Goal: Book appointment/travel/reservation

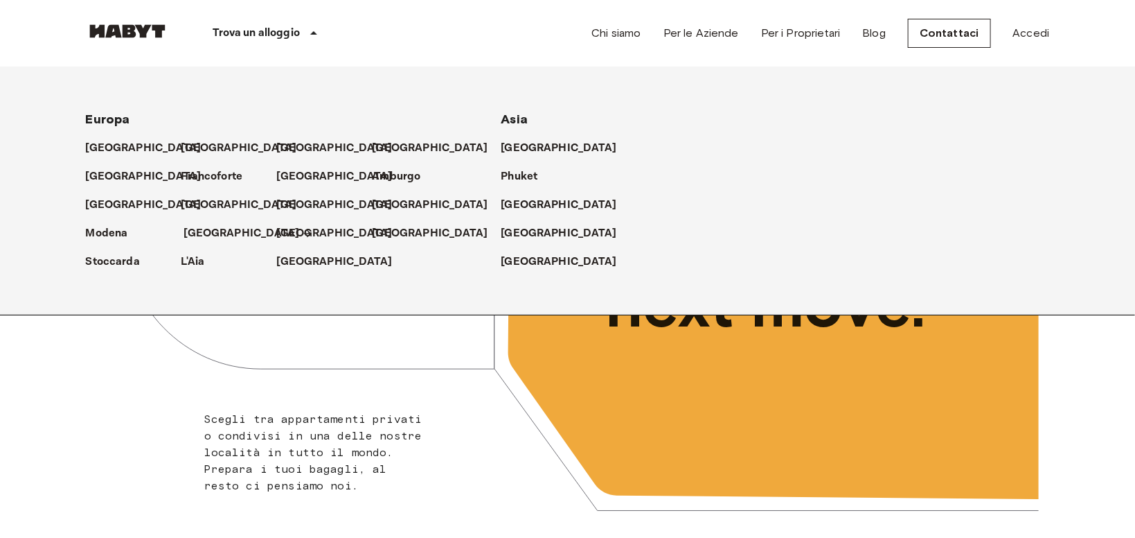
click at [225, 233] on link "Monaco" at bounding box center [249, 233] width 130 height 17
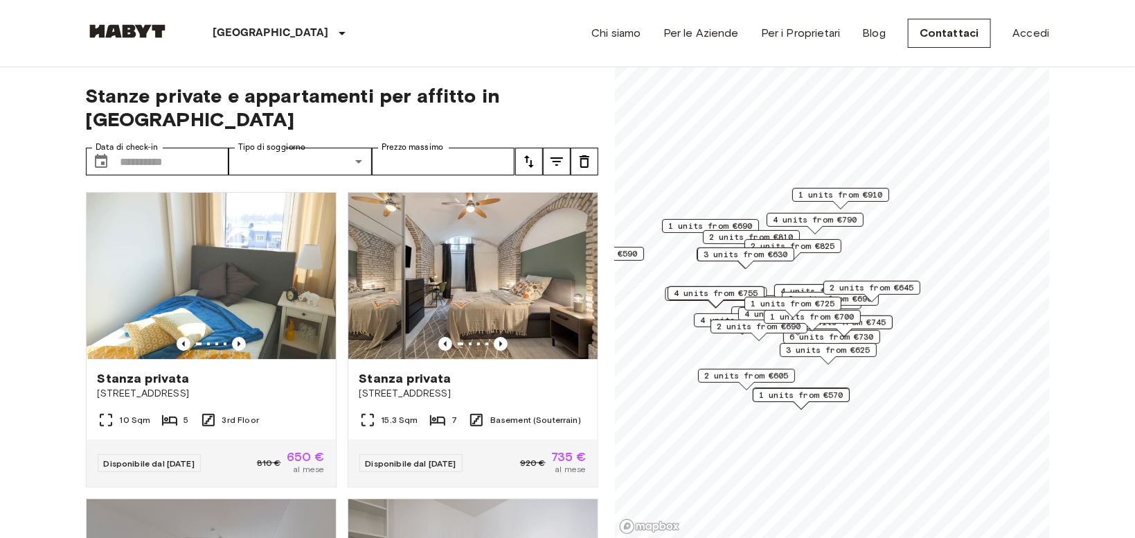
click at [849, 197] on span "1 units from €910" at bounding box center [841, 194] width 85 height 12
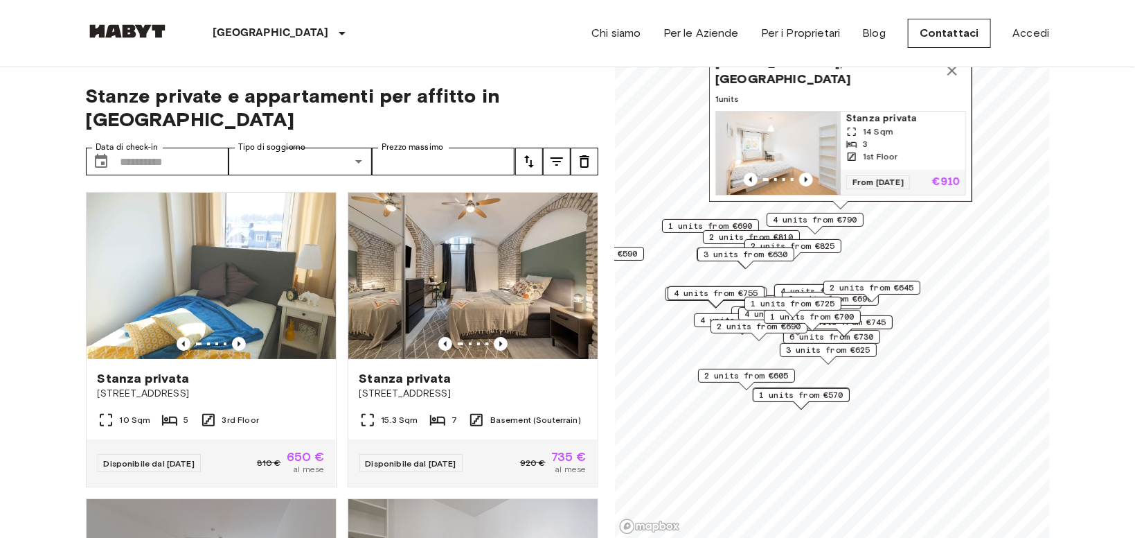
click at [820, 250] on span "2 units from €825" at bounding box center [793, 246] width 85 height 12
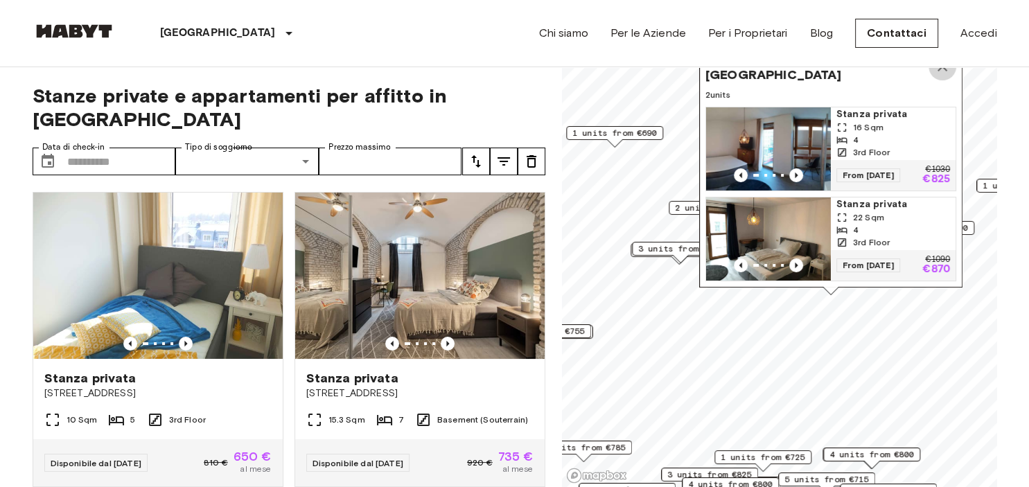
click at [946, 73] on icon "Map marker" at bounding box center [942, 66] width 17 height 17
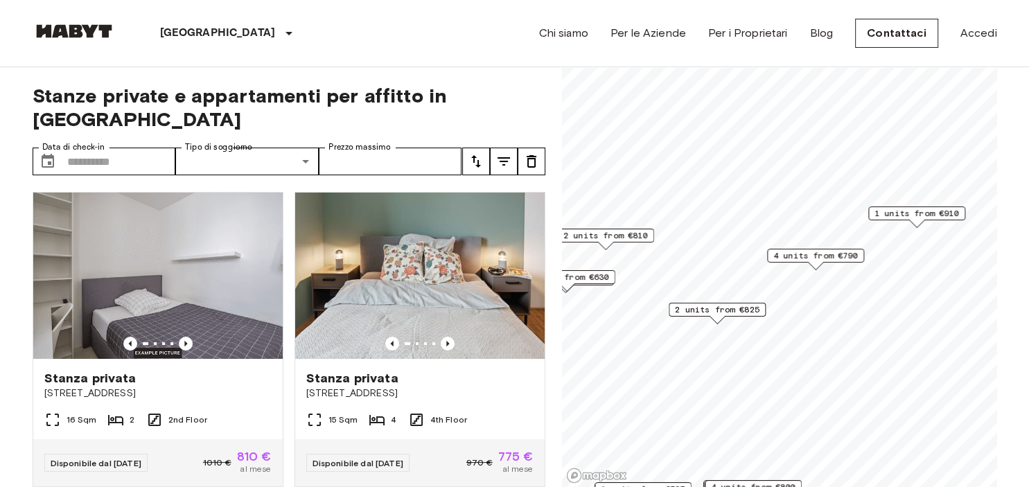
click at [916, 220] on div "Map marker" at bounding box center [916, 224] width 15 height 8
click at [916, 215] on span "1 units from €910" at bounding box center [916, 213] width 85 height 12
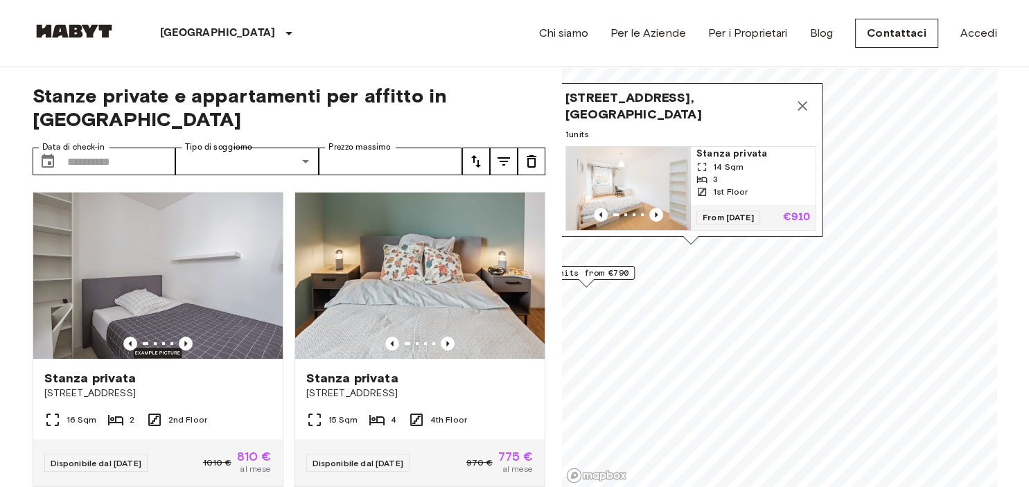
click at [618, 277] on span "4 units from €790" at bounding box center [586, 273] width 85 height 12
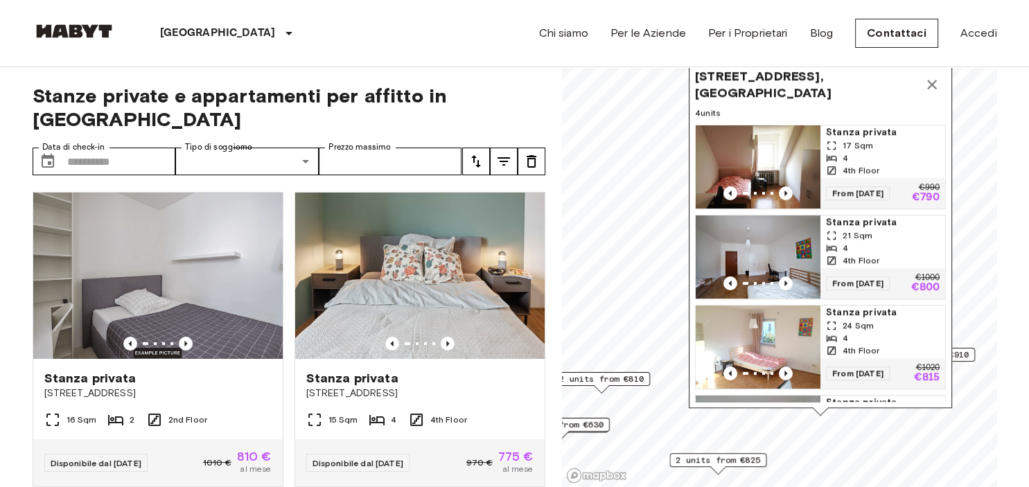
drag, startPoint x: 905, startPoint y: 118, endPoint x: 905, endPoint y: 167, distance: 48.5
click at [905, 167] on div "17 Sqm 4 4th Floor" at bounding box center [882, 157] width 114 height 37
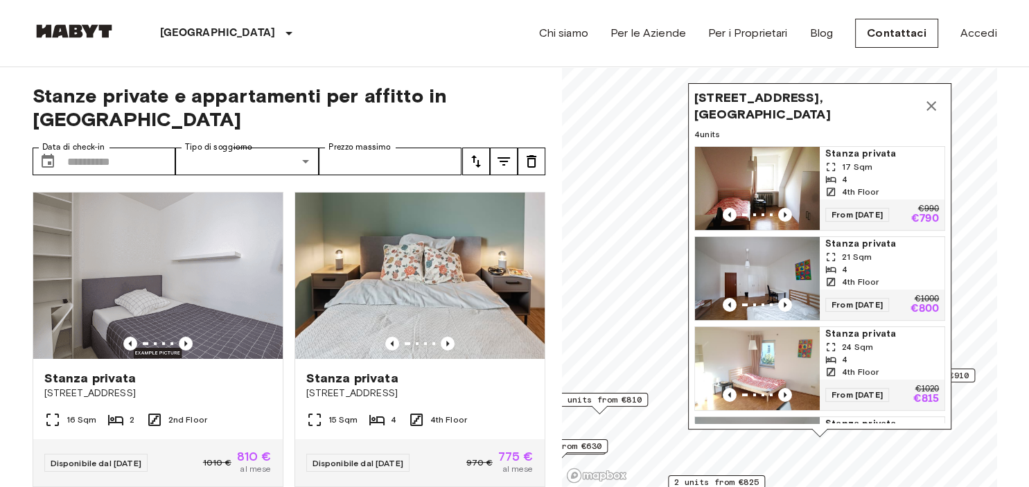
click at [936, 109] on icon "Map marker" at bounding box center [931, 106] width 17 height 17
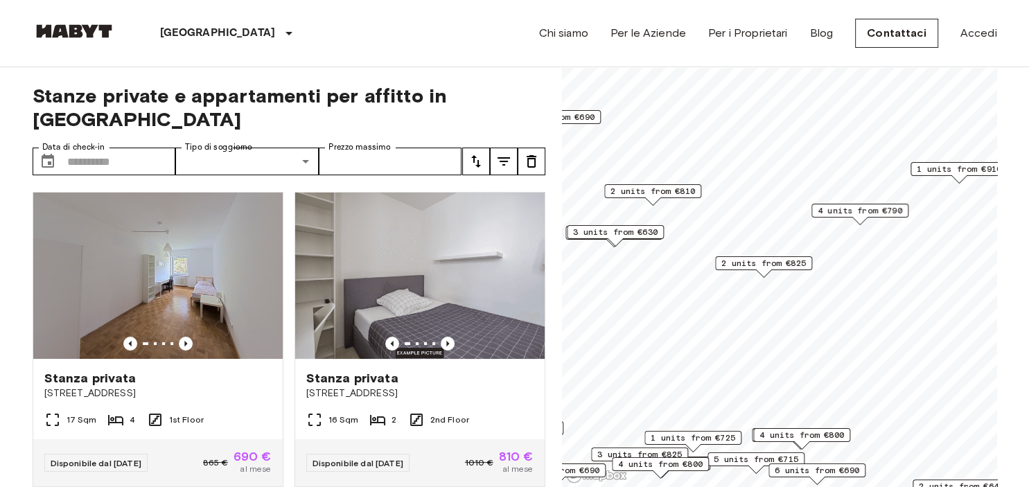
click at [779, 264] on span "2 units from €825" at bounding box center [763, 263] width 85 height 12
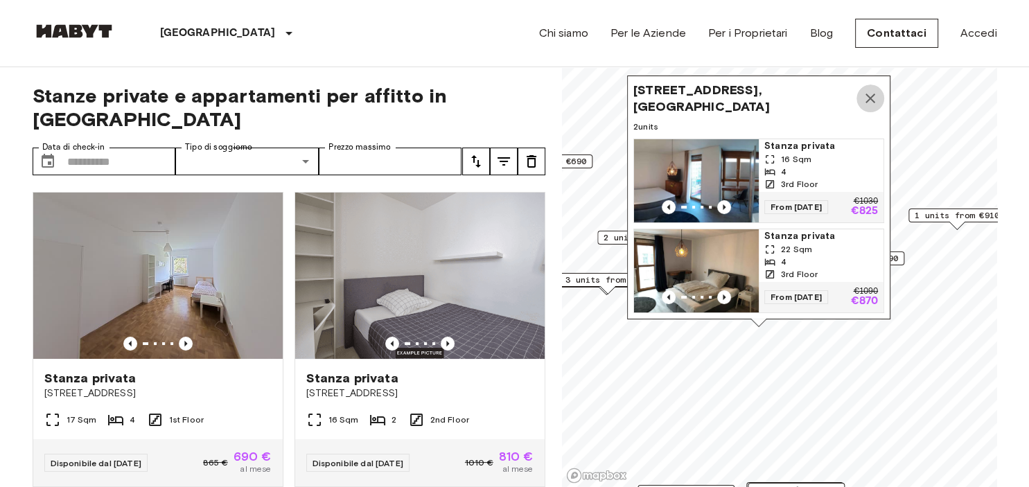
click at [871, 98] on icon "Map marker" at bounding box center [870, 99] width 10 height 10
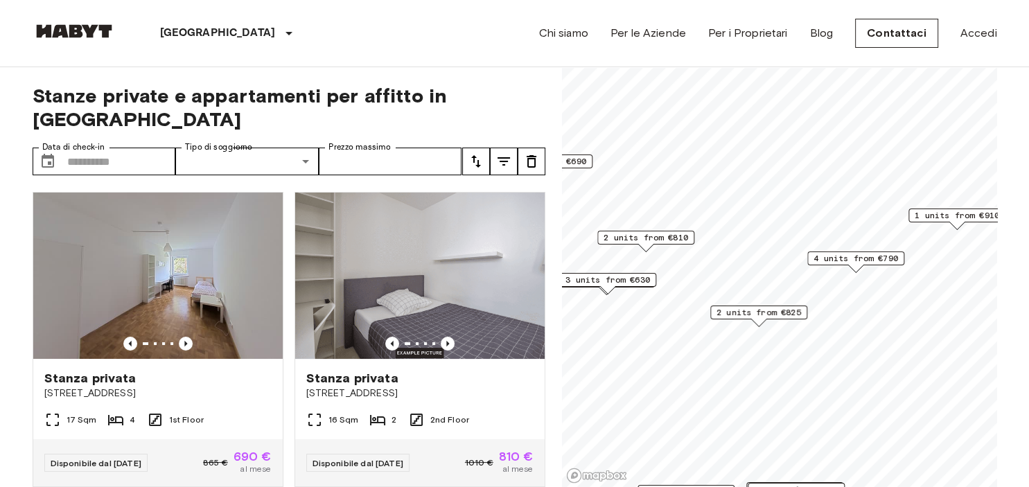
click at [850, 259] on span "4 units from €790" at bounding box center [855, 258] width 85 height 12
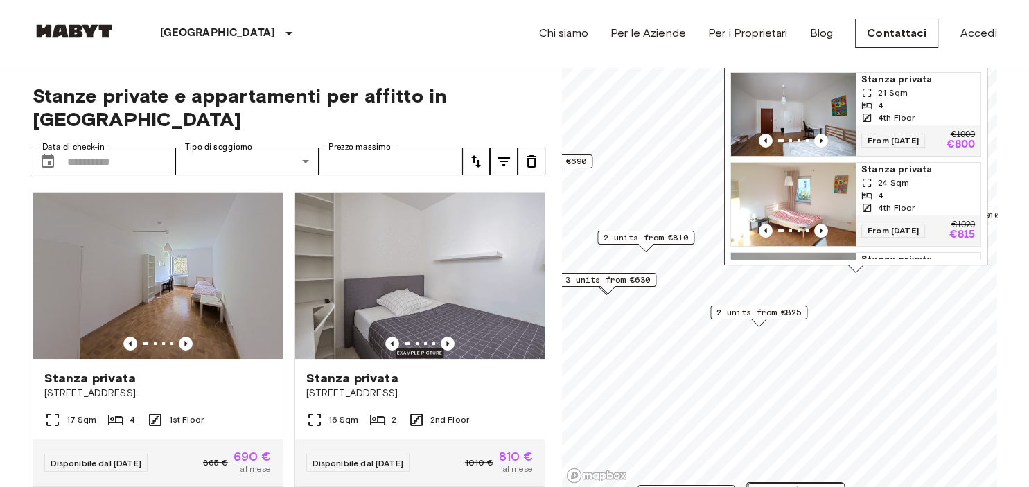
click at [888, 82] on span "Stanza privata" at bounding box center [918, 80] width 114 height 14
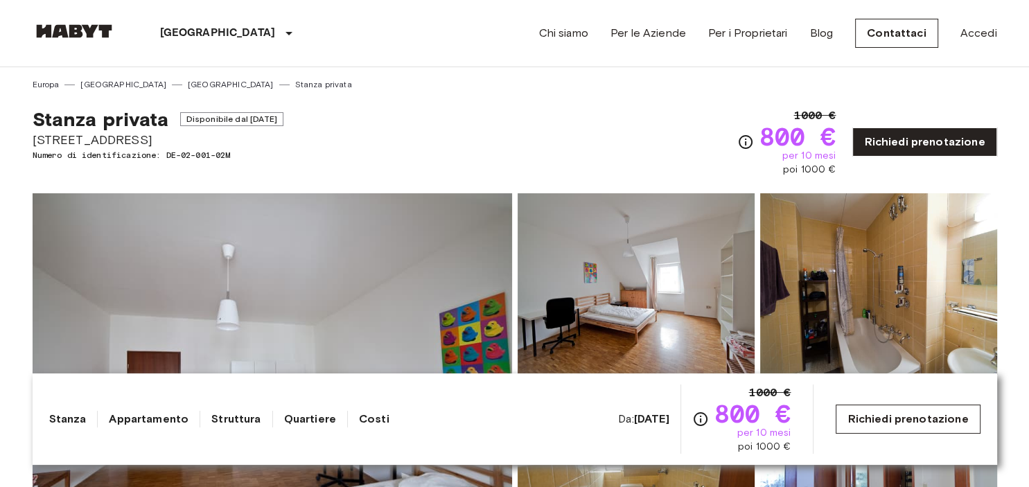
click at [931, 423] on link "Richiedi prenotazione" at bounding box center [907, 419] width 144 height 29
click at [265, 123] on span "Disponibile dal Aug 19 2025" at bounding box center [231, 119] width 103 height 14
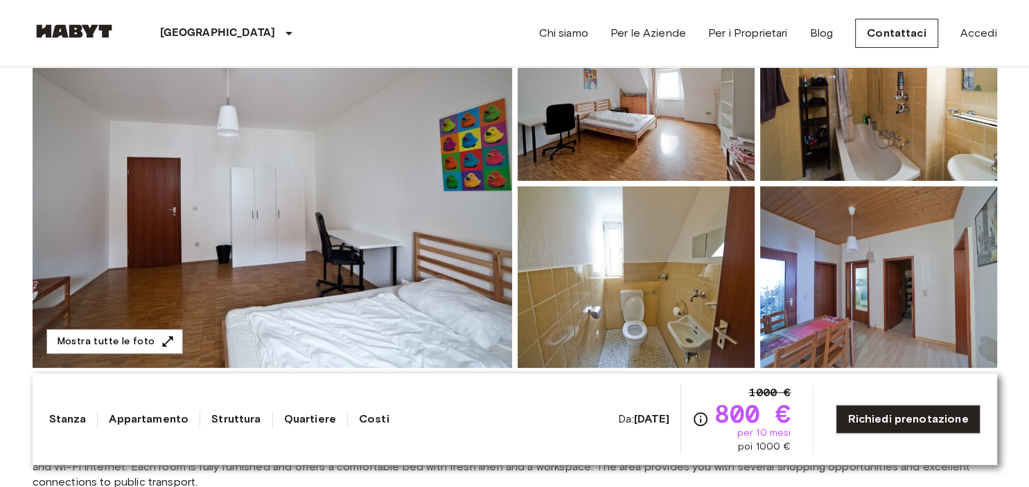
scroll to position [219, 0]
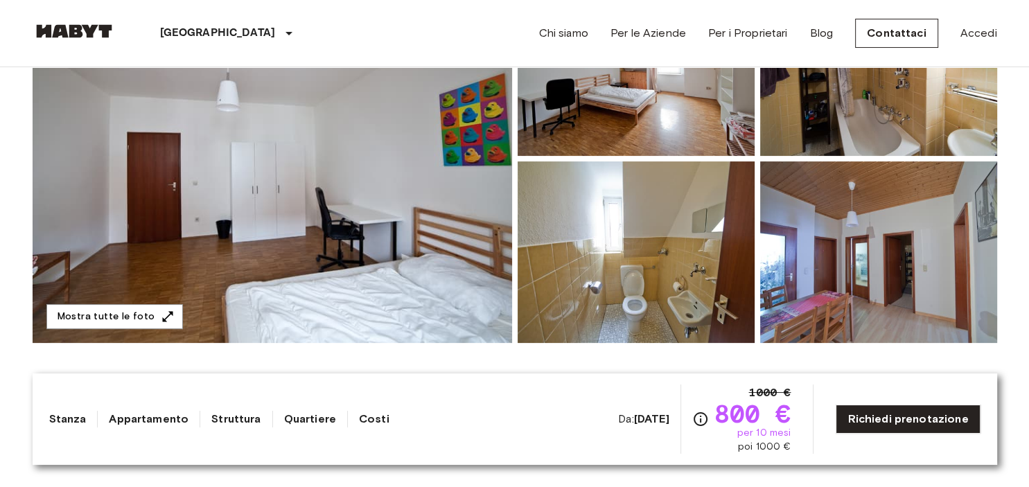
click at [706, 418] on icon "Verifica i dettagli delle spese nella sezione 'Riassunto dei Costi'. Si prega d…" at bounding box center [700, 419] width 17 height 17
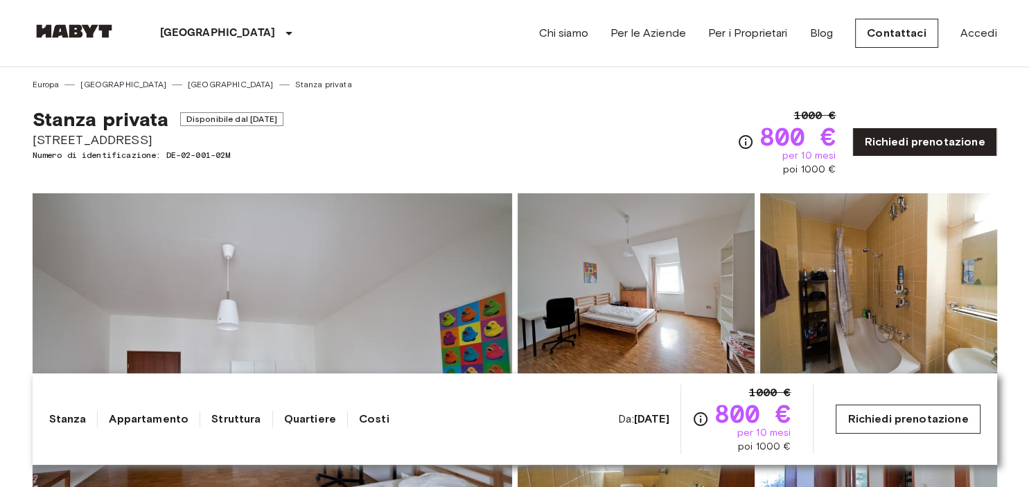
click at [904, 418] on link "Richiedi prenotazione" at bounding box center [907, 419] width 144 height 29
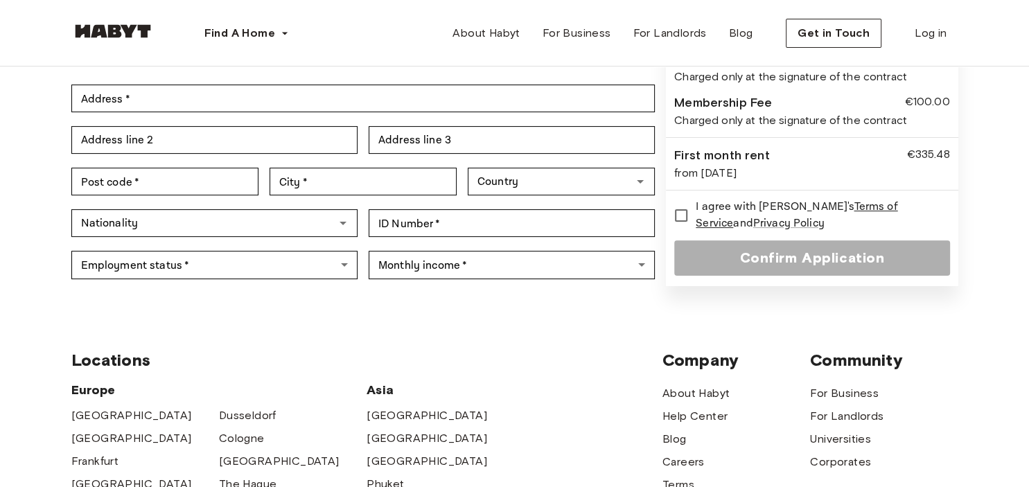
scroll to position [366, 0]
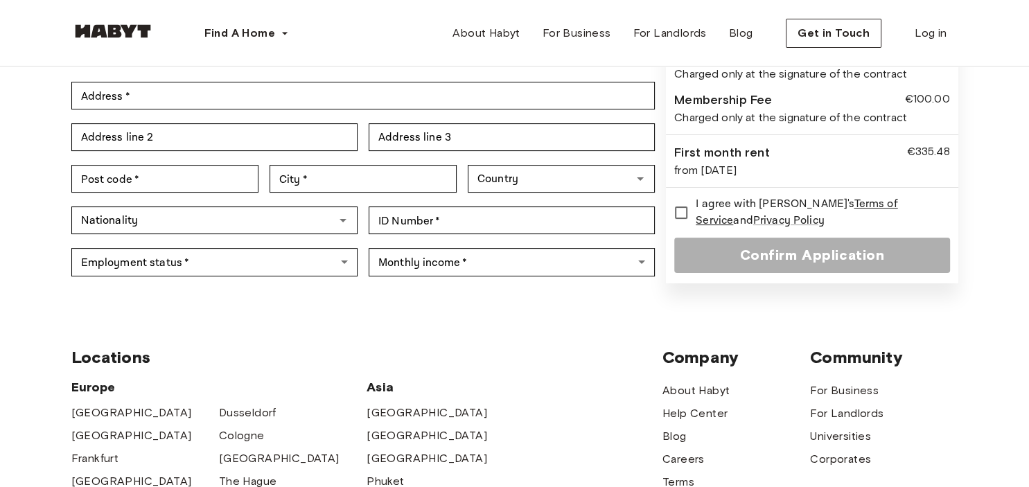
click at [739, 143] on div "First month rent" at bounding box center [721, 152] width 95 height 19
click at [732, 162] on div "from Aug 19, 2025" at bounding box center [811, 170] width 275 height 17
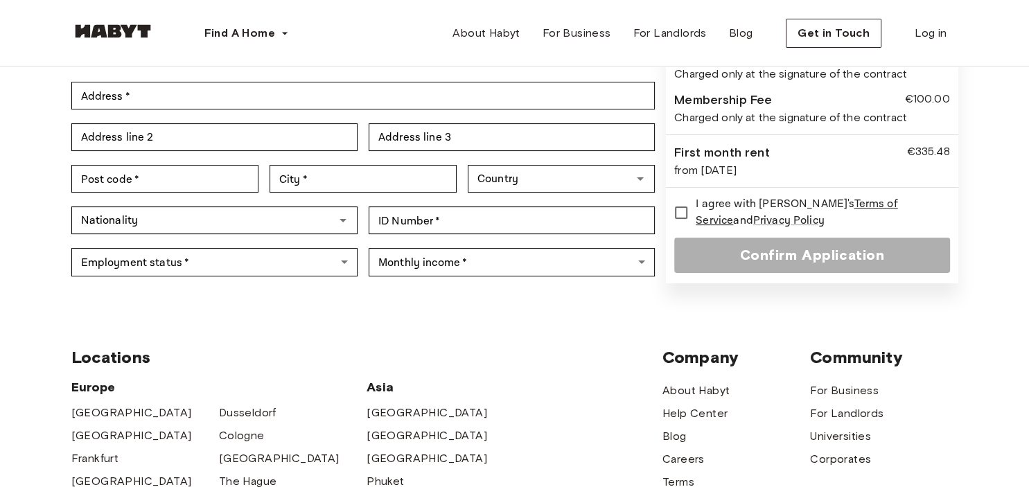
click at [813, 143] on div "First month rent €335.48" at bounding box center [811, 152] width 275 height 19
click at [767, 143] on div "First month rent" at bounding box center [721, 152] width 95 height 19
click at [766, 143] on div "First month rent" at bounding box center [721, 152] width 95 height 19
click at [833, 143] on div "First month rent €335.48" at bounding box center [811, 152] width 275 height 19
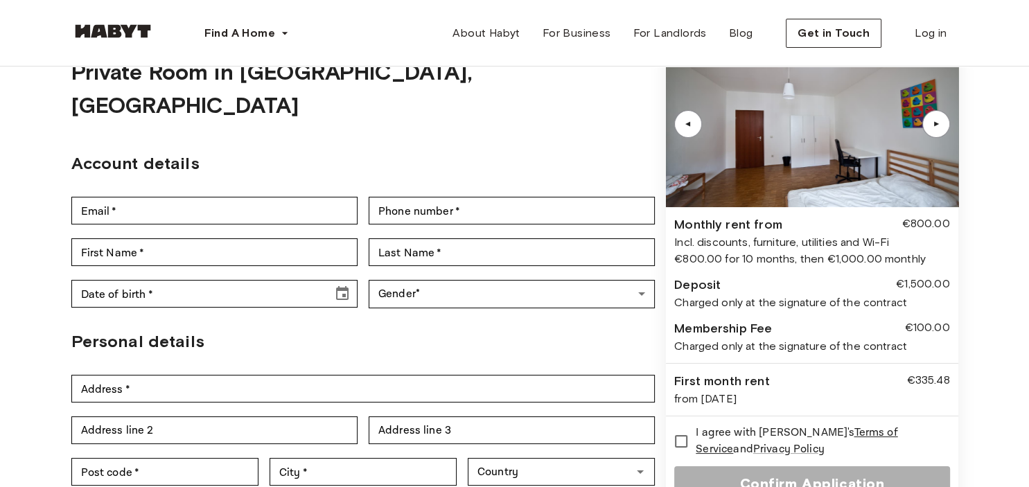
scroll to position [0, 0]
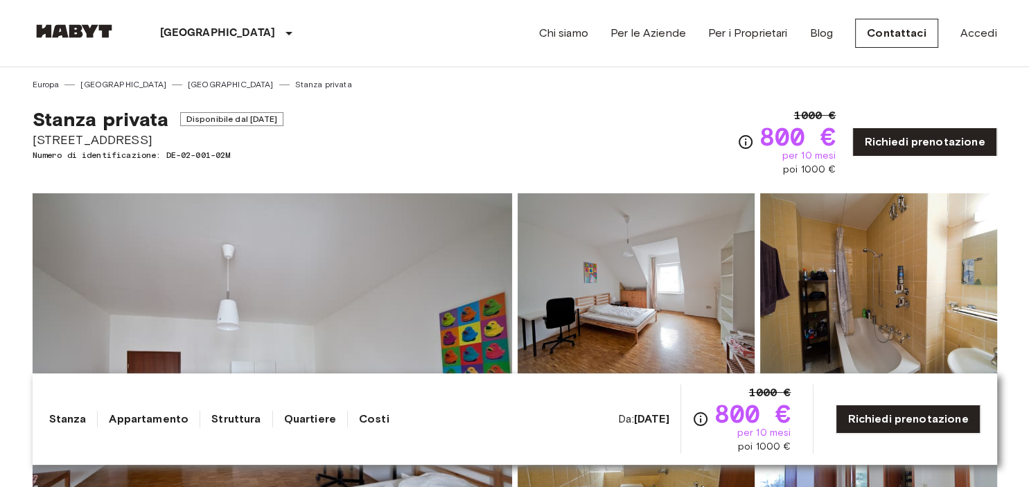
click at [263, 123] on span "Disponibile dal Aug 19 2025" at bounding box center [231, 119] width 103 height 14
click at [947, 143] on link "Richiedi prenotazione" at bounding box center [924, 141] width 144 height 29
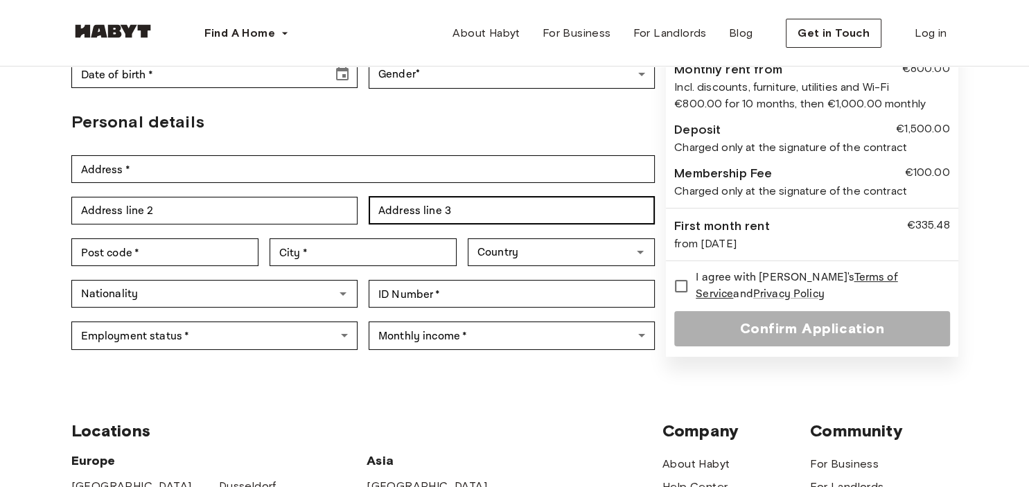
scroll to position [512, 0]
